Goal: Task Accomplishment & Management: Use online tool/utility

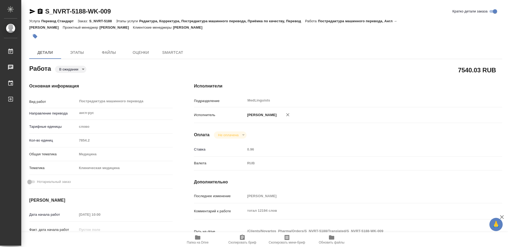
type textarea "x"
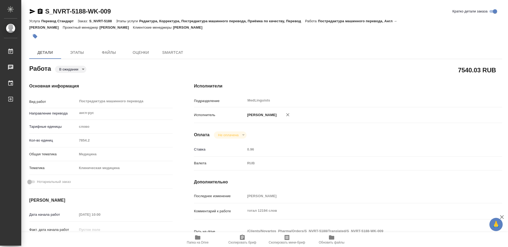
type textarea "x"
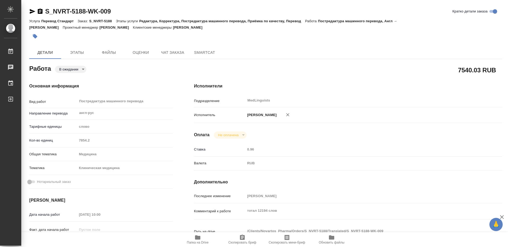
click at [196, 241] on icon "button" at bounding box center [197, 238] width 6 height 6
type textarea "x"
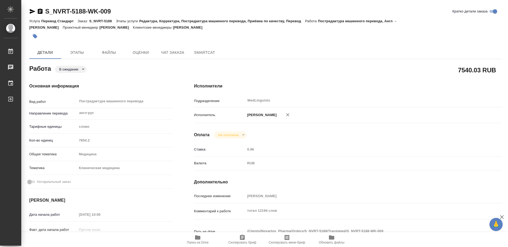
type textarea "x"
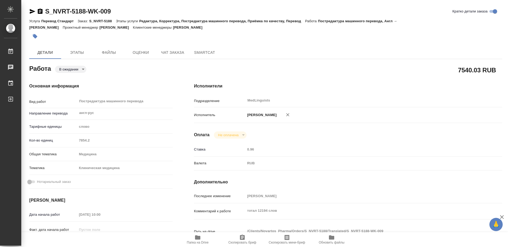
type textarea "x"
